Goal: Task Accomplishment & Management: Use online tool/utility

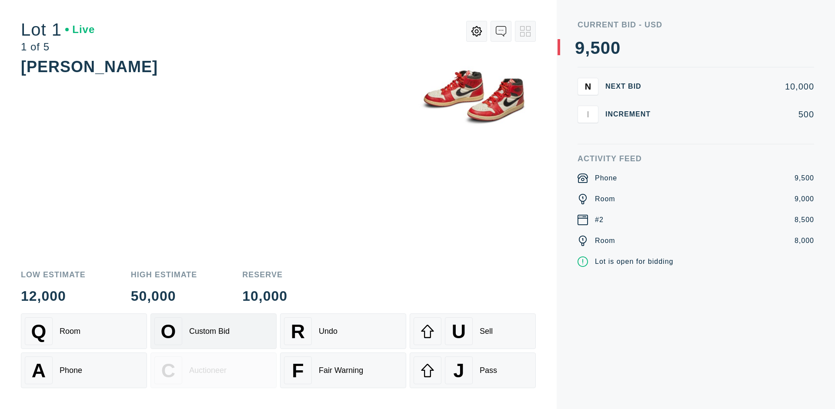
click at [213, 331] on div "Custom Bid" at bounding box center [209, 331] width 40 height 9
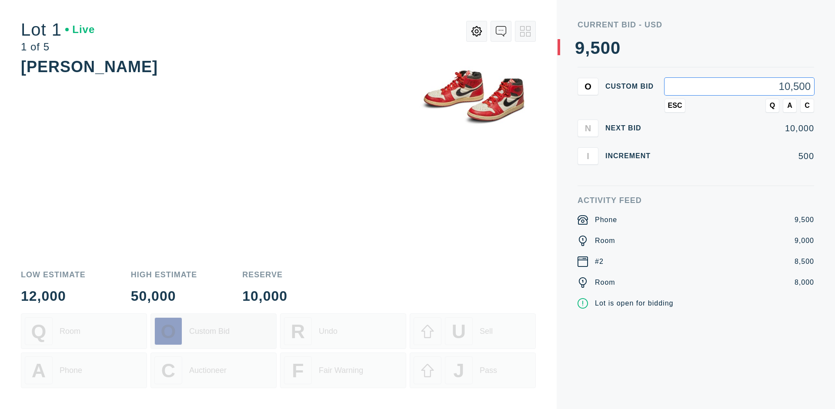
type input "10,500"
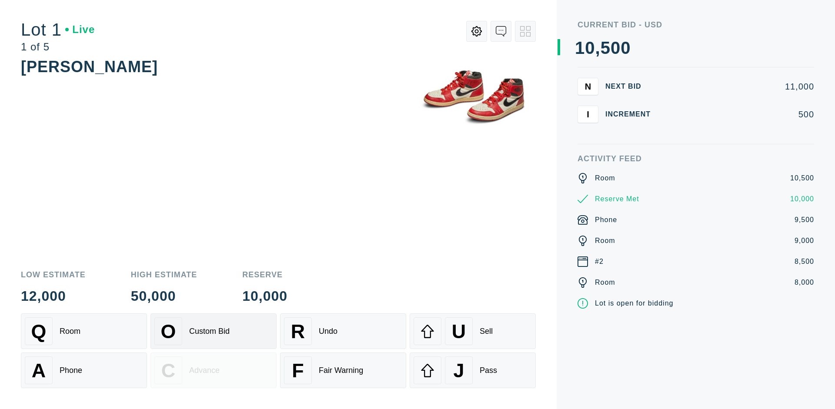
click at [213, 331] on div "Custom Bid" at bounding box center [209, 331] width 40 height 9
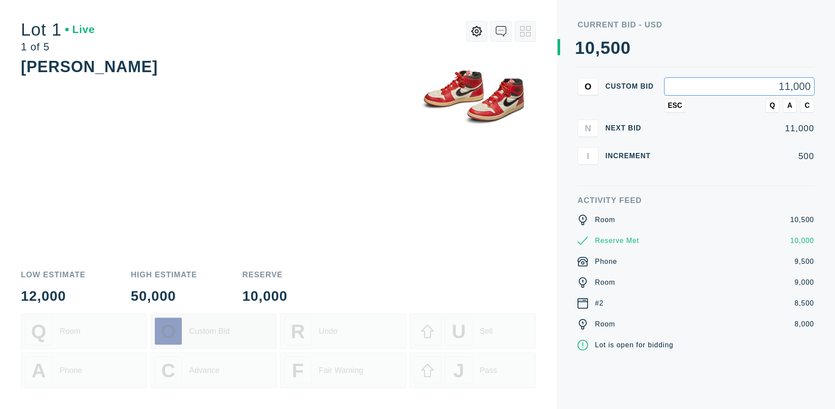
type input "11,000"
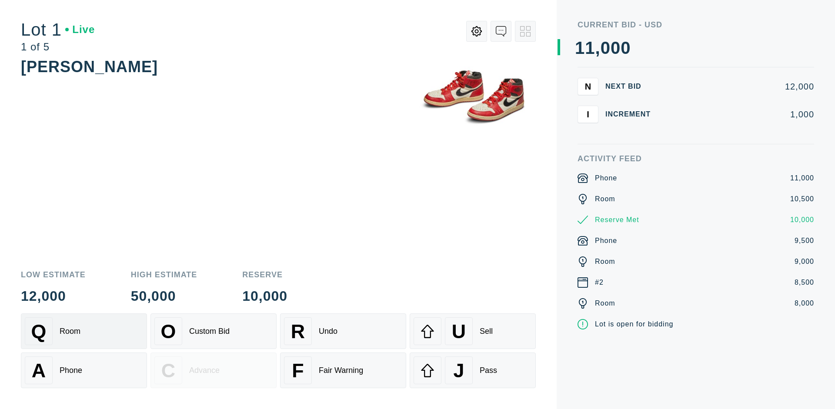
click at [84, 331] on div "Q Room" at bounding box center [84, 331] width 118 height 28
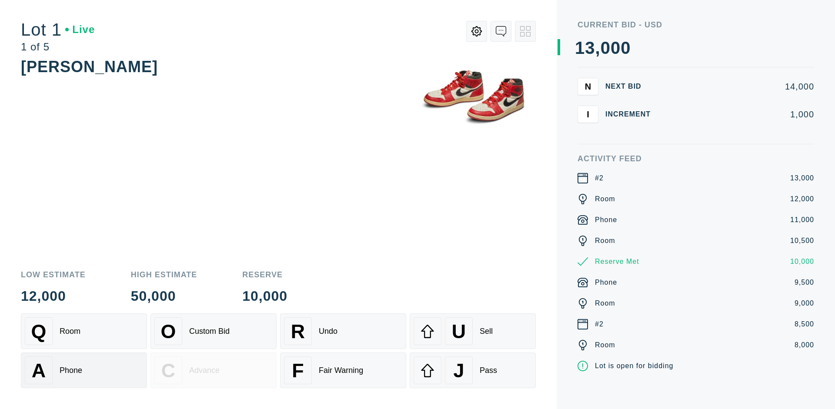
click at [84, 370] on div "A Phone" at bounding box center [84, 371] width 118 height 28
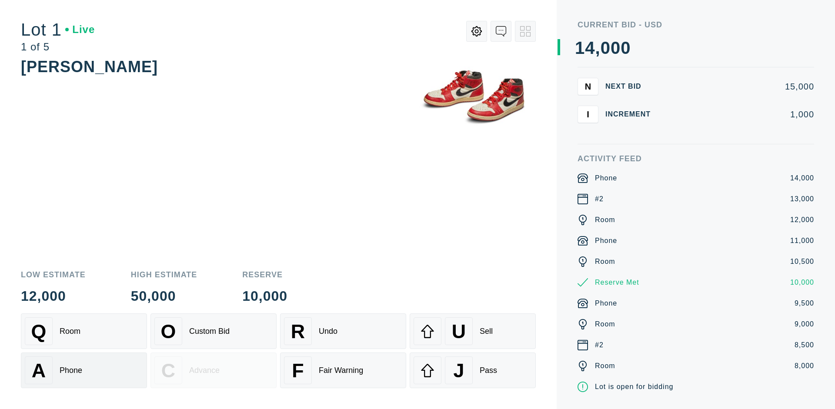
click at [84, 331] on div "Q Room" at bounding box center [84, 331] width 118 height 28
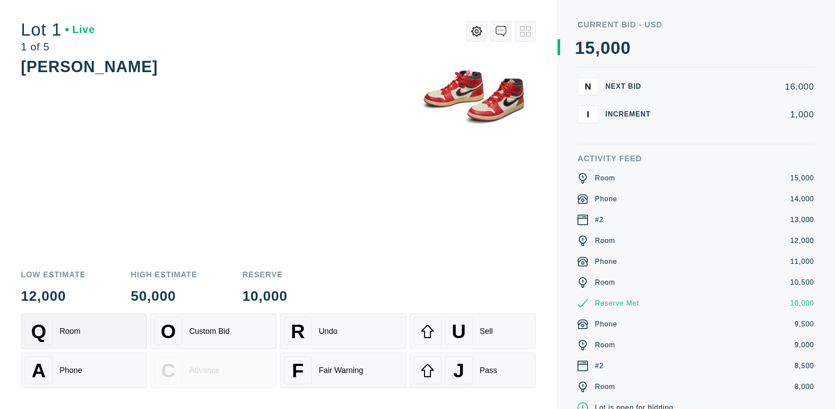
click at [343, 331] on div "R Undo" at bounding box center [343, 331] width 118 height 28
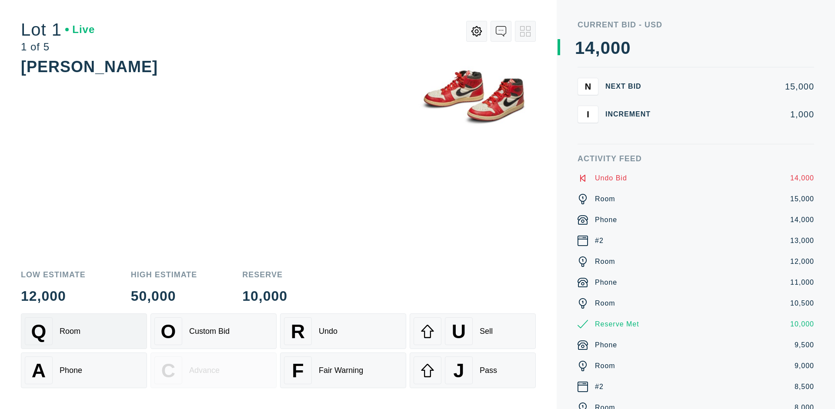
click at [84, 331] on div "Q Room" at bounding box center [84, 331] width 118 height 28
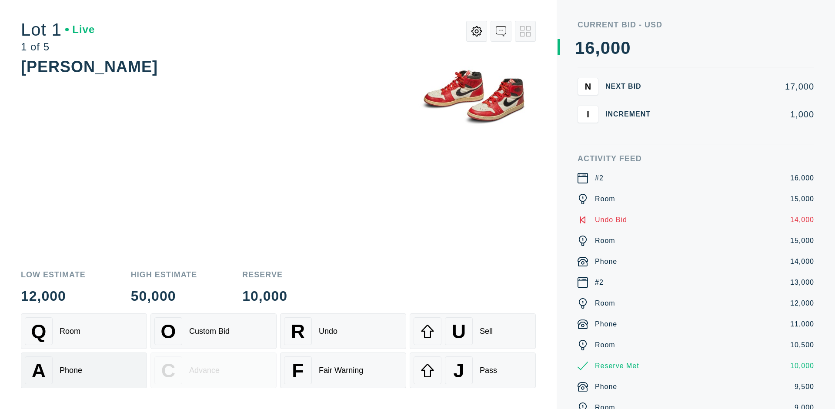
click at [84, 370] on div "A Phone" at bounding box center [84, 371] width 118 height 28
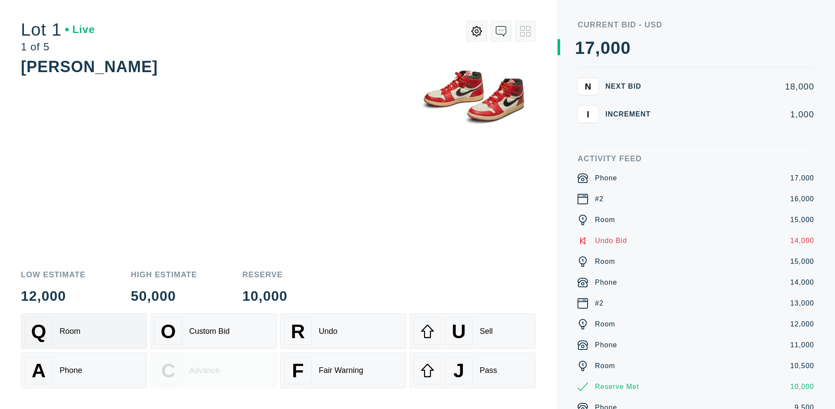
click at [84, 331] on div "Q Room" at bounding box center [84, 331] width 118 height 28
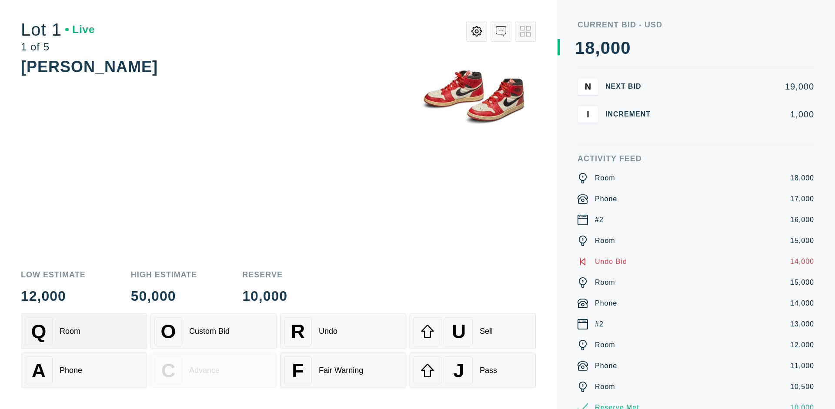
click at [343, 331] on div "R Undo" at bounding box center [343, 331] width 118 height 28
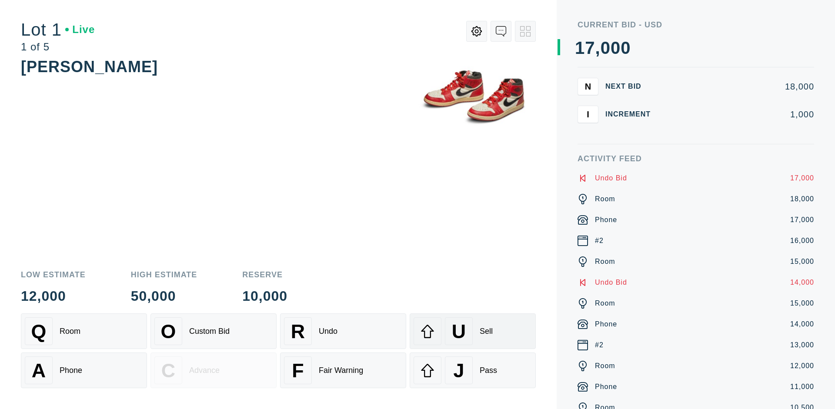
click at [473, 331] on div "U Sell" at bounding box center [472, 331] width 118 height 28
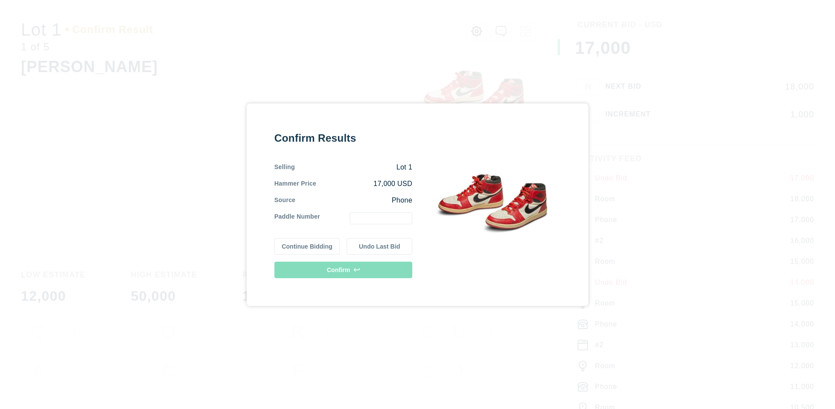
click at [307, 246] on button "Continue Bidding" at bounding box center [307, 246] width 66 height 17
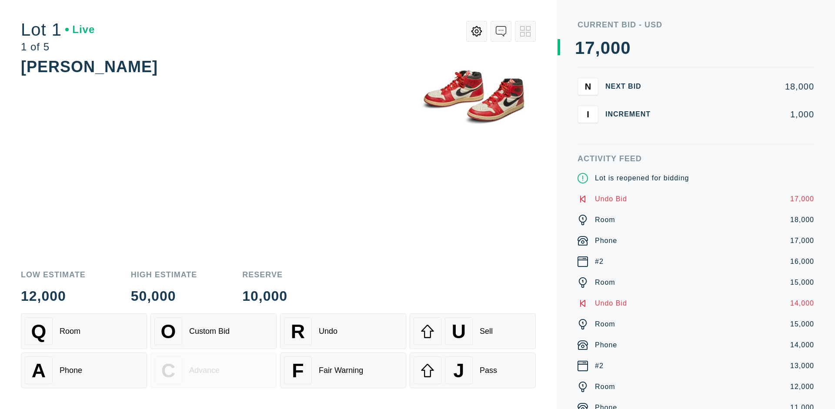
click at [473, 331] on div "U Sell" at bounding box center [472, 331] width 118 height 28
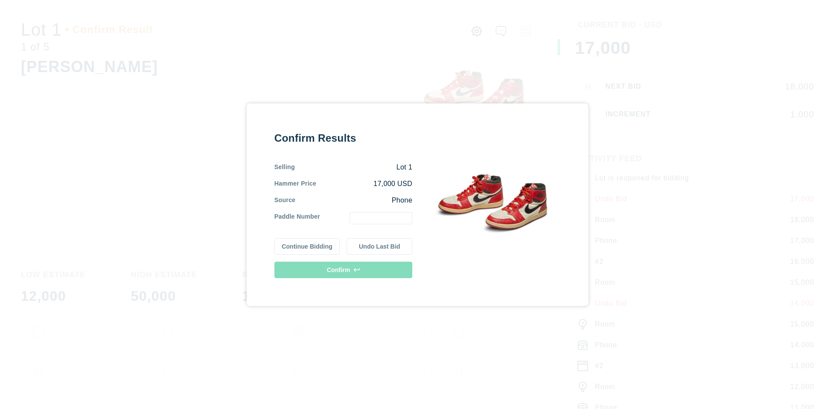
click at [380, 246] on button "Undo Last Bid" at bounding box center [380, 246] width 66 height 17
click at [307, 246] on button "Continue Bidding" at bounding box center [307, 246] width 66 height 17
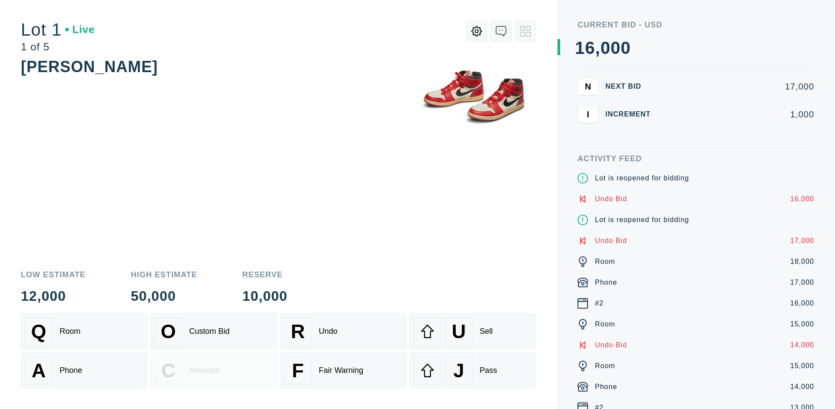
click at [473, 370] on div "J Pass" at bounding box center [472, 371] width 118 height 28
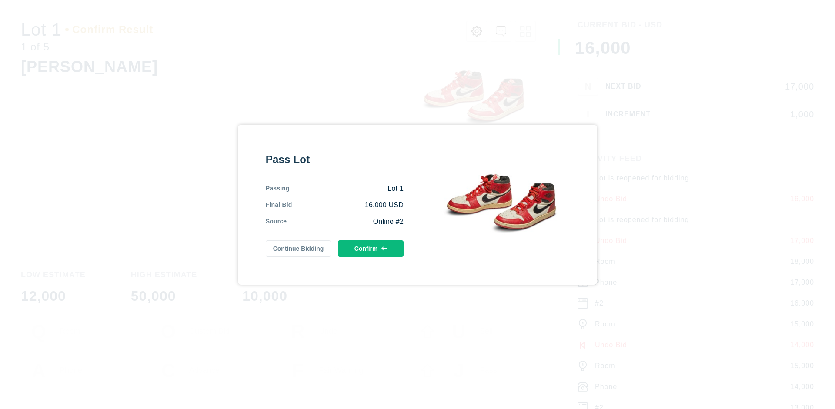
click at [371, 248] on button "Confirm" at bounding box center [371, 248] width 66 height 17
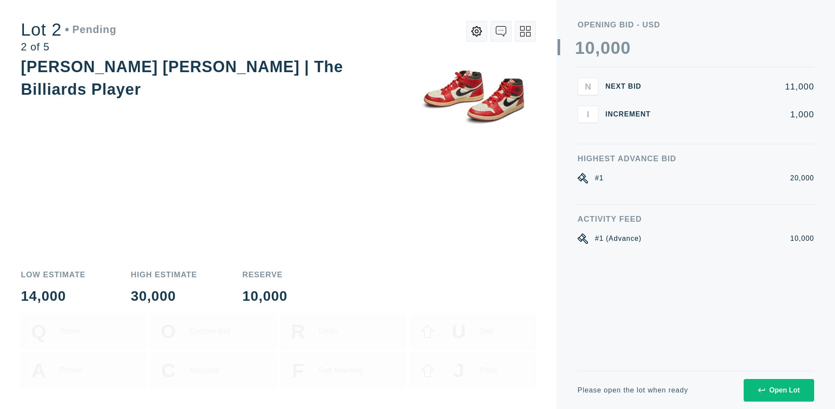
click at [778, 390] on div "Open Lot" at bounding box center [779, 391] width 42 height 8
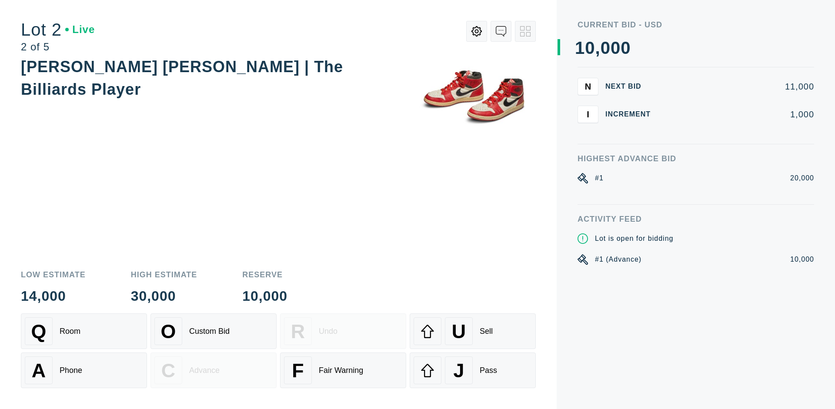
click at [84, 331] on div "Q Room" at bounding box center [84, 331] width 118 height 28
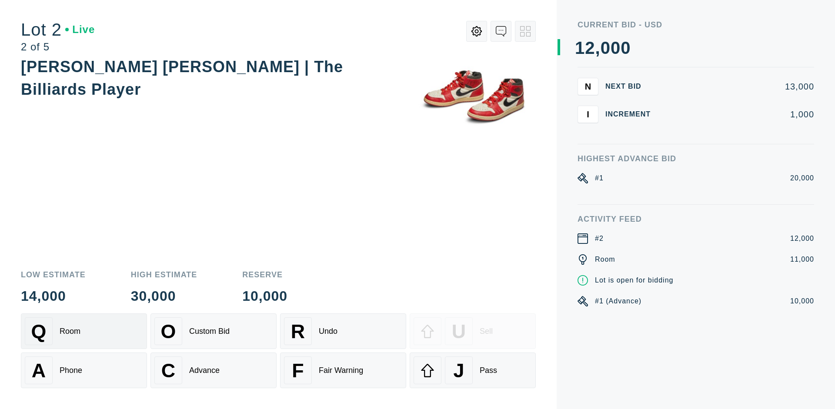
click at [213, 370] on div "Advance" at bounding box center [204, 370] width 30 height 9
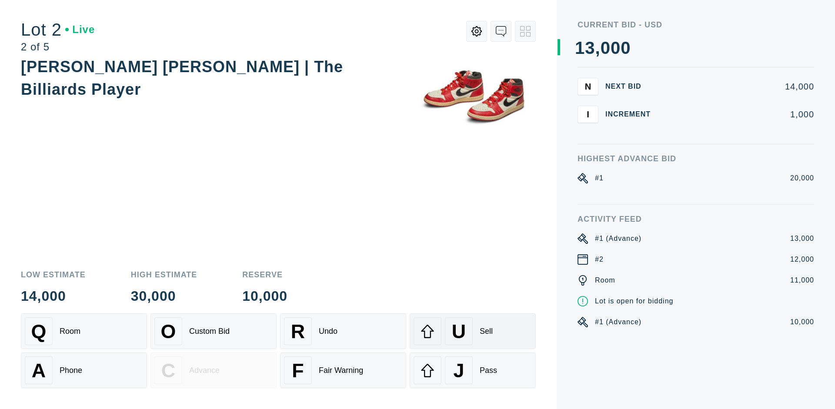
click at [473, 331] on div "U Sell" at bounding box center [472, 331] width 118 height 28
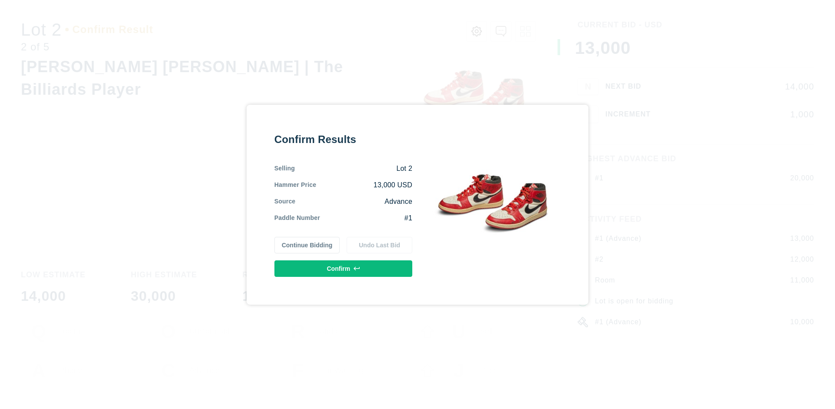
click at [343, 268] on button "Confirm" at bounding box center [343, 268] width 138 height 17
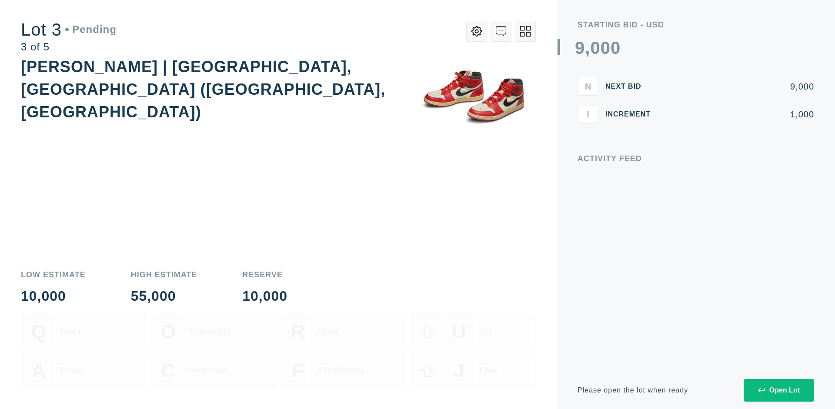
click at [778, 390] on div "Open Lot" at bounding box center [779, 391] width 42 height 8
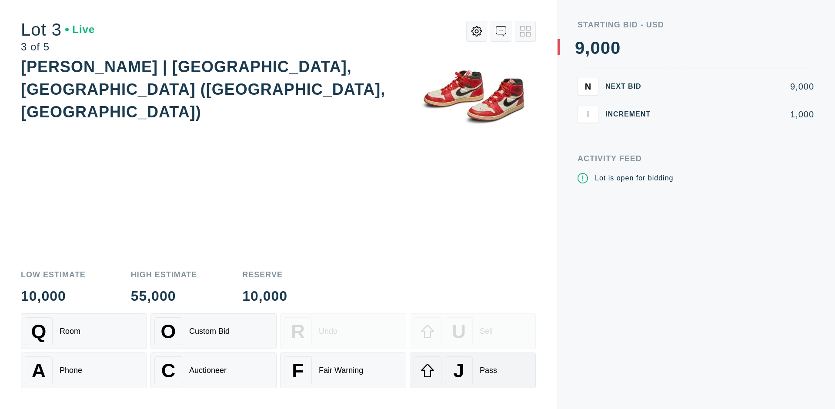
click at [473, 370] on div "J Pass" at bounding box center [472, 371] width 118 height 28
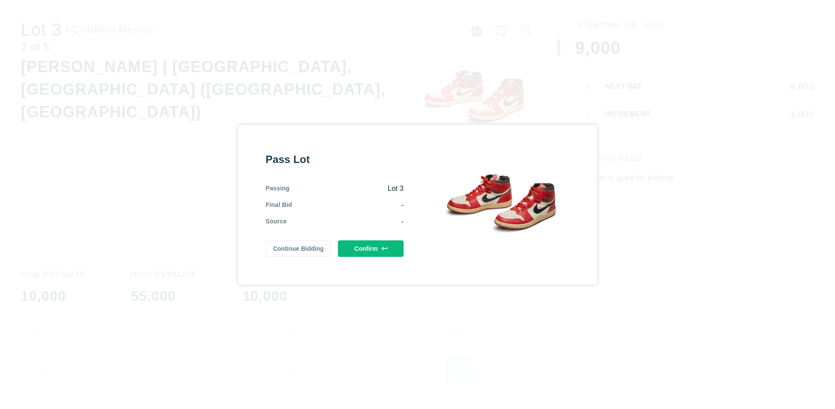
click at [371, 247] on button "Confirm" at bounding box center [371, 248] width 66 height 17
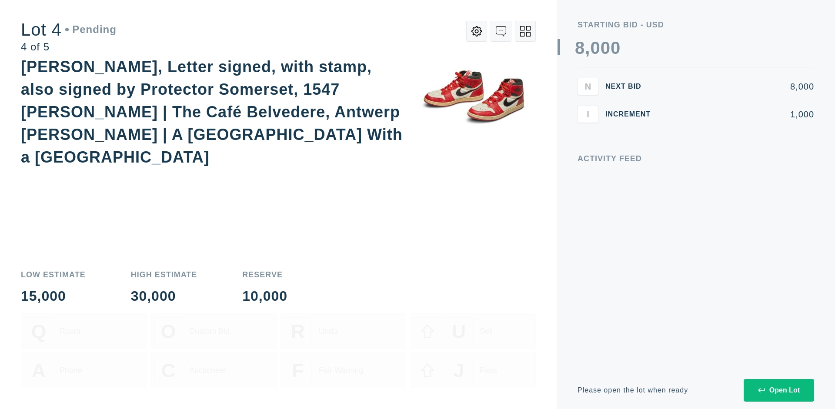
click at [778, 390] on div "Open Lot" at bounding box center [779, 391] width 42 height 8
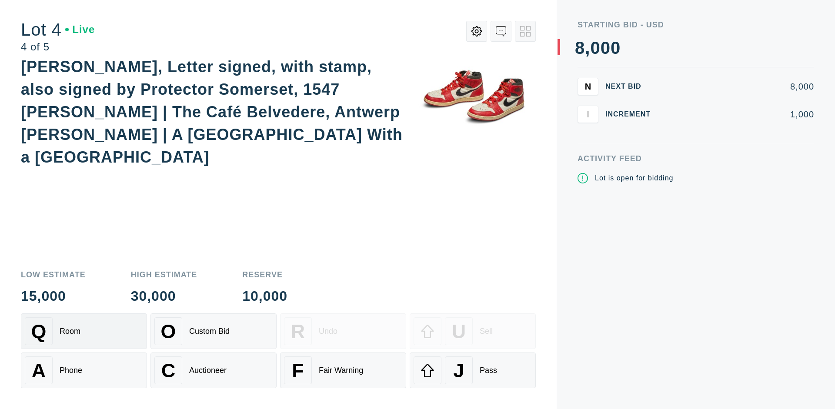
click at [84, 331] on div "Q Room" at bounding box center [84, 331] width 118 height 28
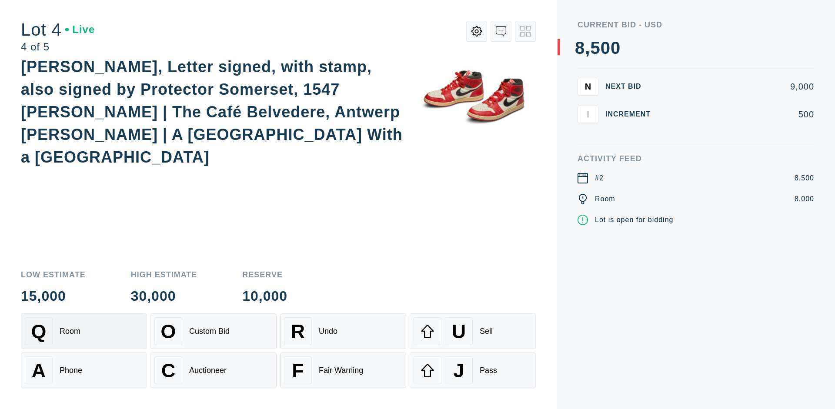
click at [213, 370] on div "Auctioneer" at bounding box center [207, 370] width 37 height 9
click at [473, 370] on div "J Pass" at bounding box center [472, 371] width 118 height 28
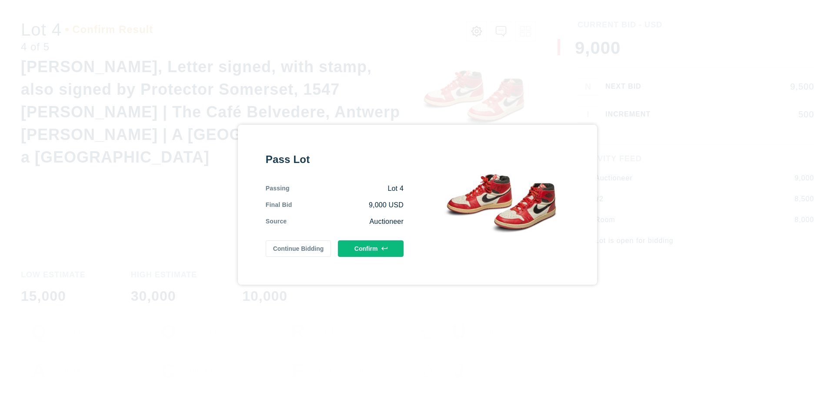
click at [371, 248] on button "Confirm" at bounding box center [371, 248] width 66 height 17
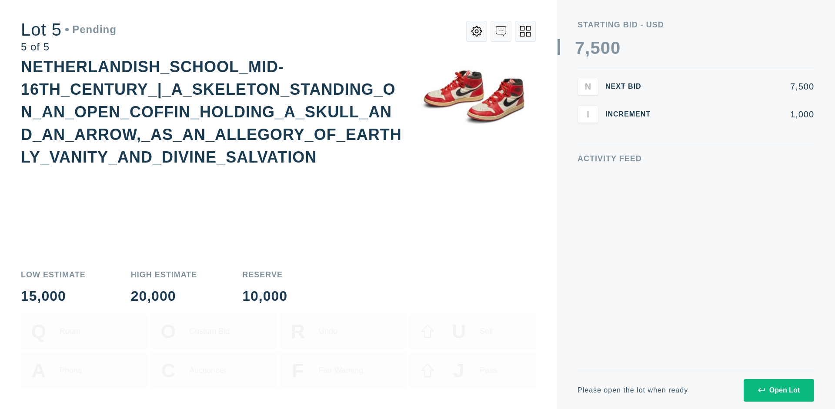
click at [778, 390] on div "Open Lot" at bounding box center [779, 391] width 42 height 8
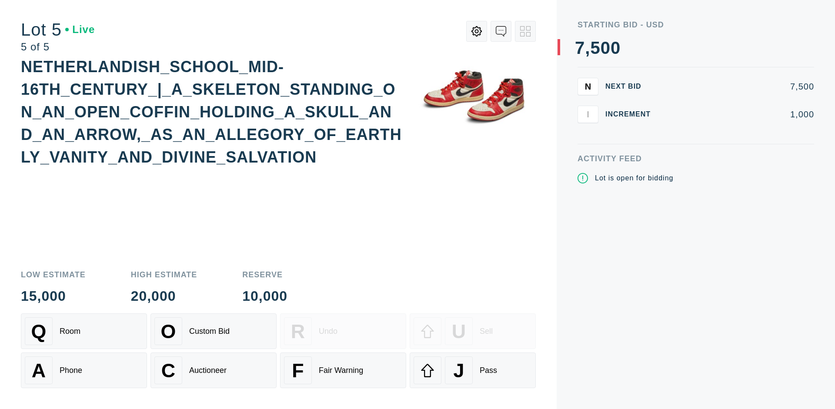
click at [84, 331] on div "Q Room" at bounding box center [84, 331] width 118 height 28
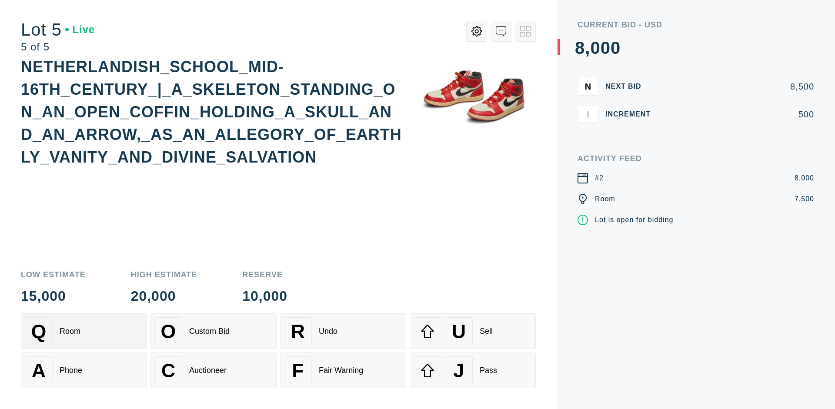
click at [84, 331] on div "Q Room" at bounding box center [84, 331] width 118 height 28
click at [473, 331] on div "U Sell" at bounding box center [472, 331] width 118 height 28
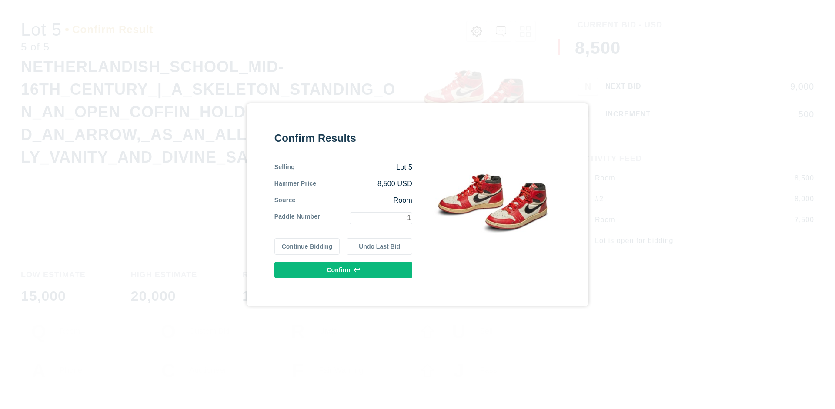
type input "1"
click at [343, 270] on button "Confirm" at bounding box center [343, 270] width 138 height 17
